Goal: Task Accomplishment & Management: Manage account settings

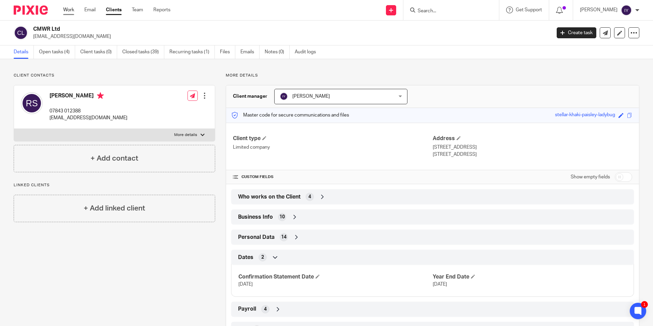
click at [67, 10] on link "Work" at bounding box center [68, 9] width 11 height 7
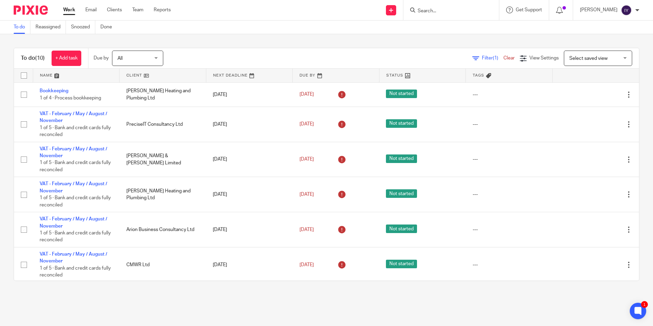
click at [26, 79] on input "checkbox" at bounding box center [23, 75] width 13 height 13
checkbox input "true"
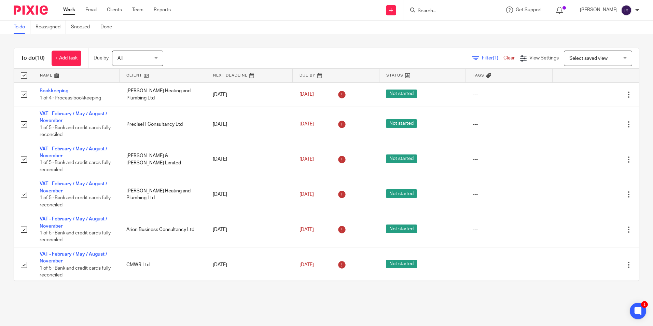
checkbox input "true"
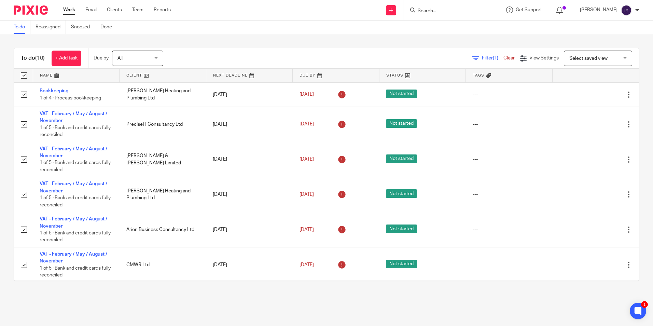
checkbox input "true"
click at [26, 79] on input "checkbox" at bounding box center [23, 75] width 13 height 13
checkbox input "false"
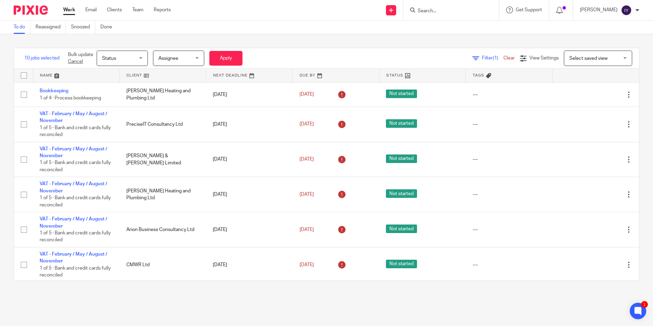
checkbox input "false"
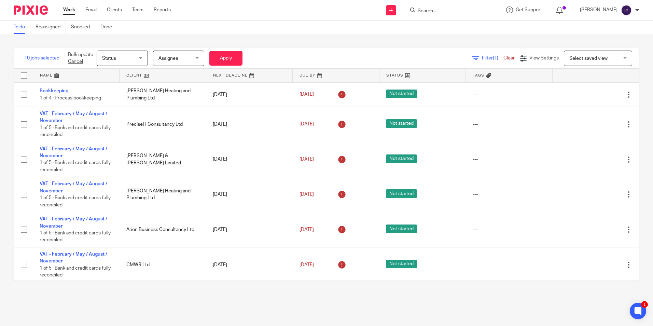
checkbox input "false"
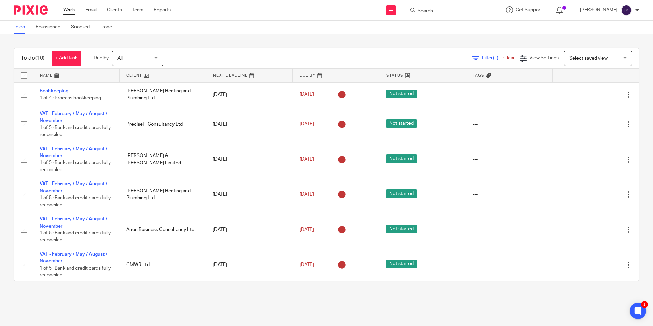
click at [24, 78] on input "checkbox" at bounding box center [23, 75] width 13 height 13
checkbox input "true"
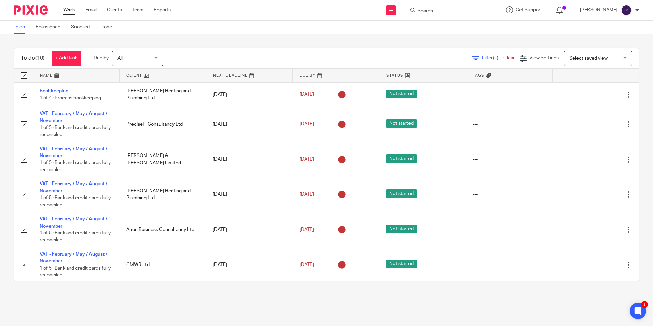
checkbox input "true"
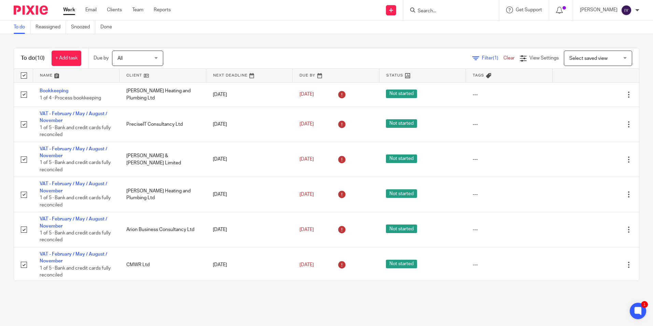
checkbox input "true"
click at [24, 78] on input "checkbox" at bounding box center [23, 75] width 13 height 13
checkbox input "false"
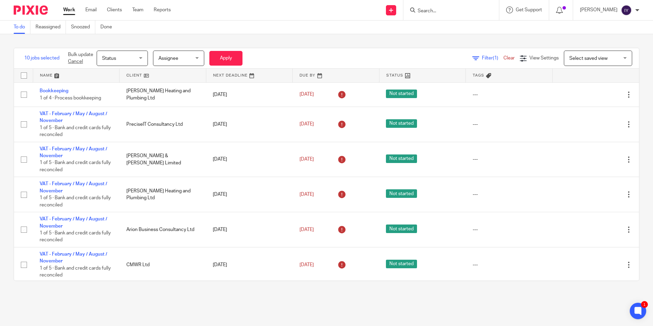
checkbox input "false"
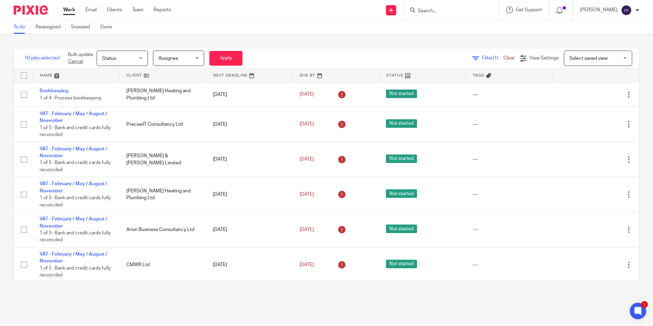
checkbox input "false"
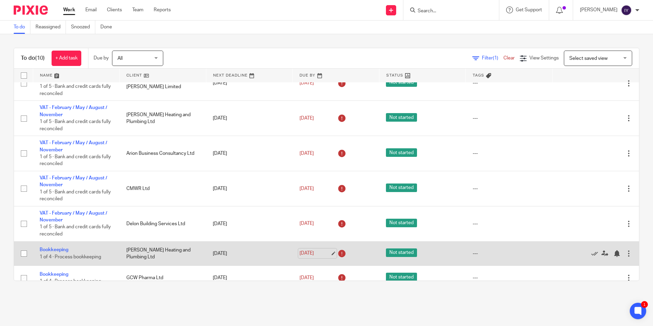
scroll to position [76, 0]
